Goal: Task Accomplishment & Management: Use online tool/utility

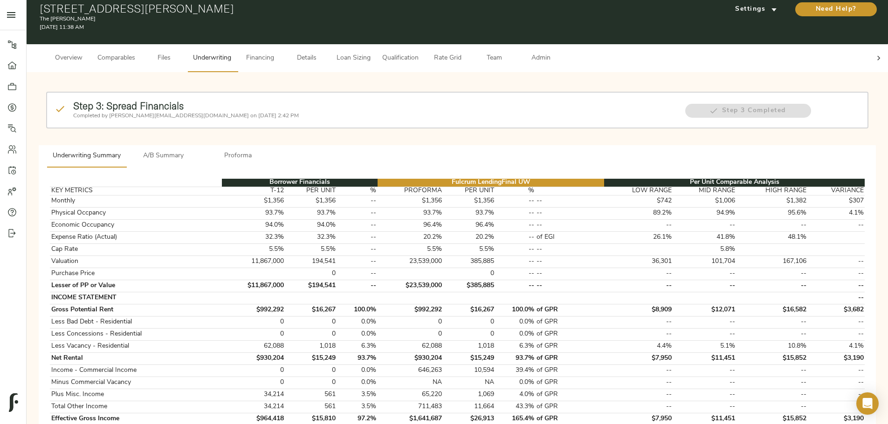
scroll to position [47, 0]
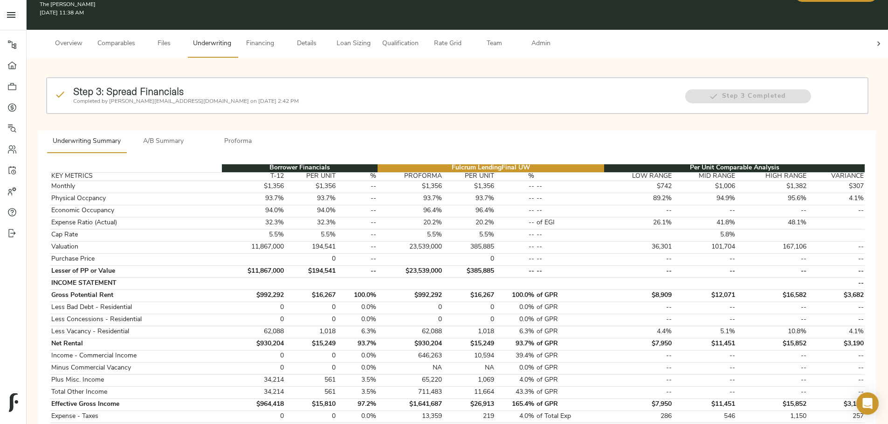
click at [376, 30] on button "Loan Sizing" at bounding box center [353, 44] width 47 height 28
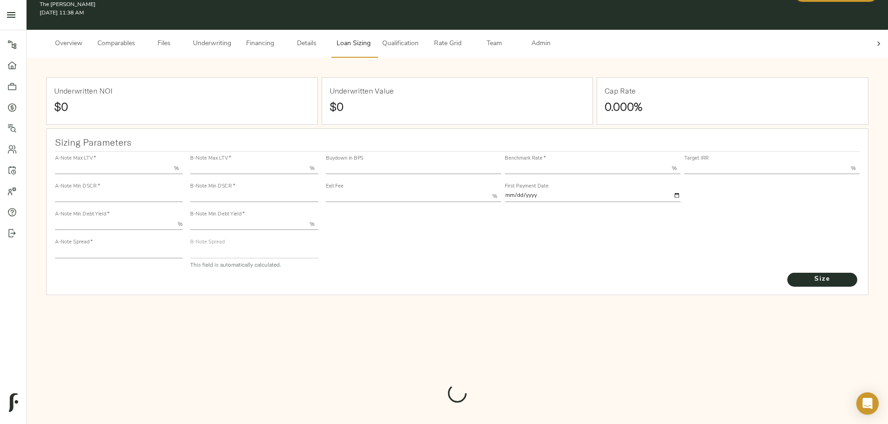
type input "55.000"
type input "1.4"
type input "10.00"
type input "220"
type input "80.000"
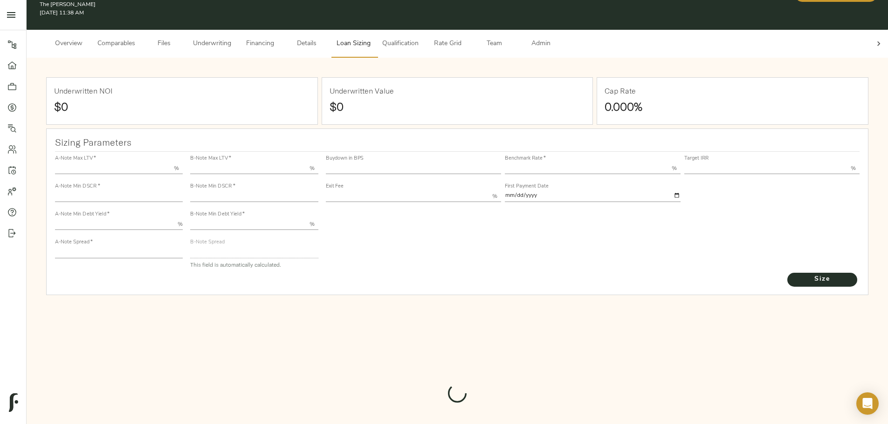
type input "1.0482"
type input "2.00"
type input "469.2421046003701"
type input "53"
type input "3.69"
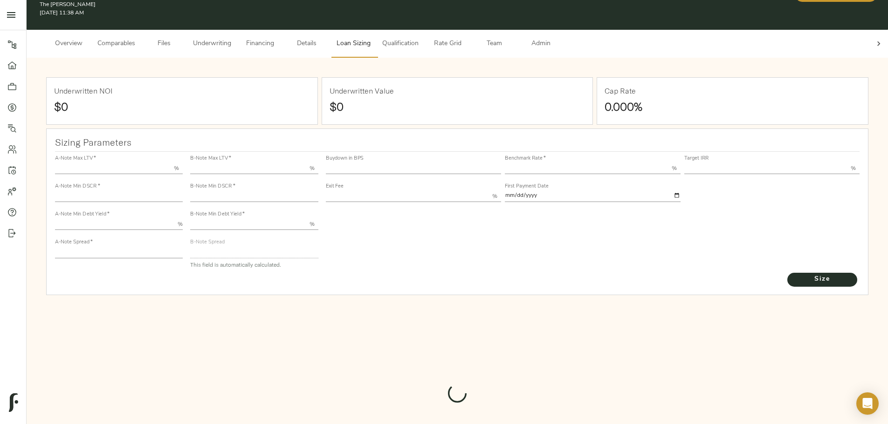
type input "12.00"
type input "1.00"
type input "[DATE]"
